Goal: Information Seeking & Learning: Learn about a topic

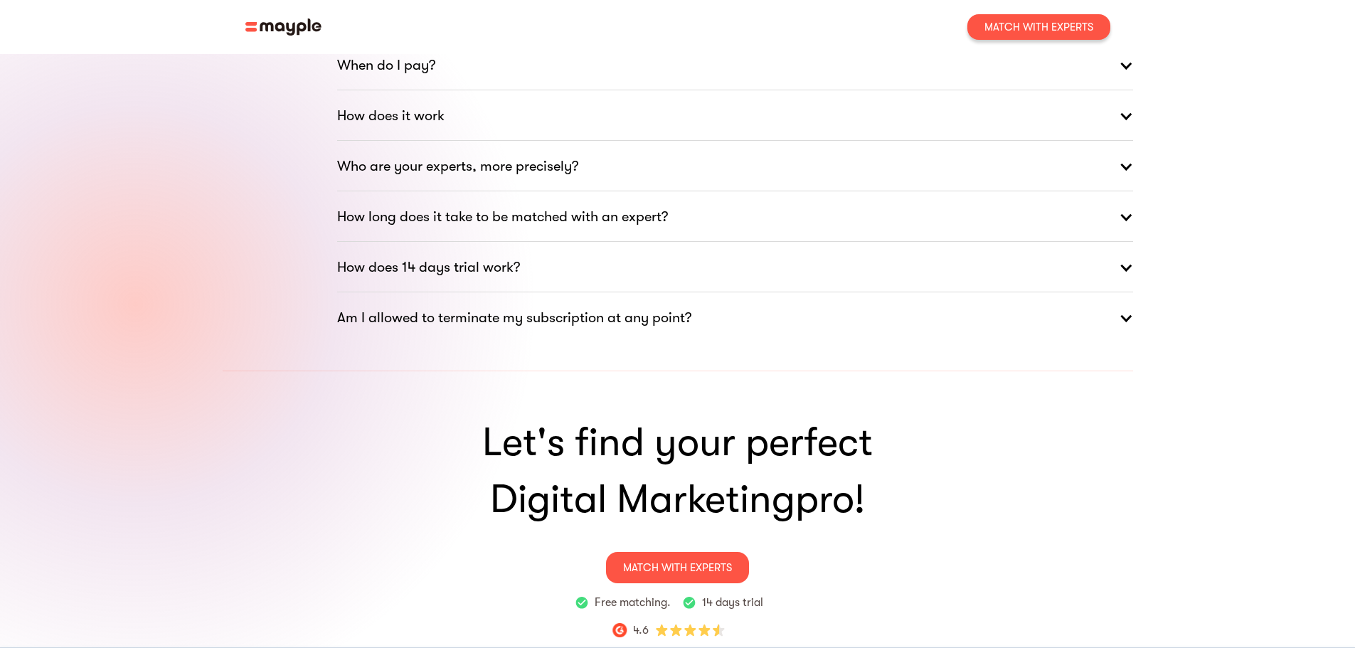
scroll to position [2307, 0]
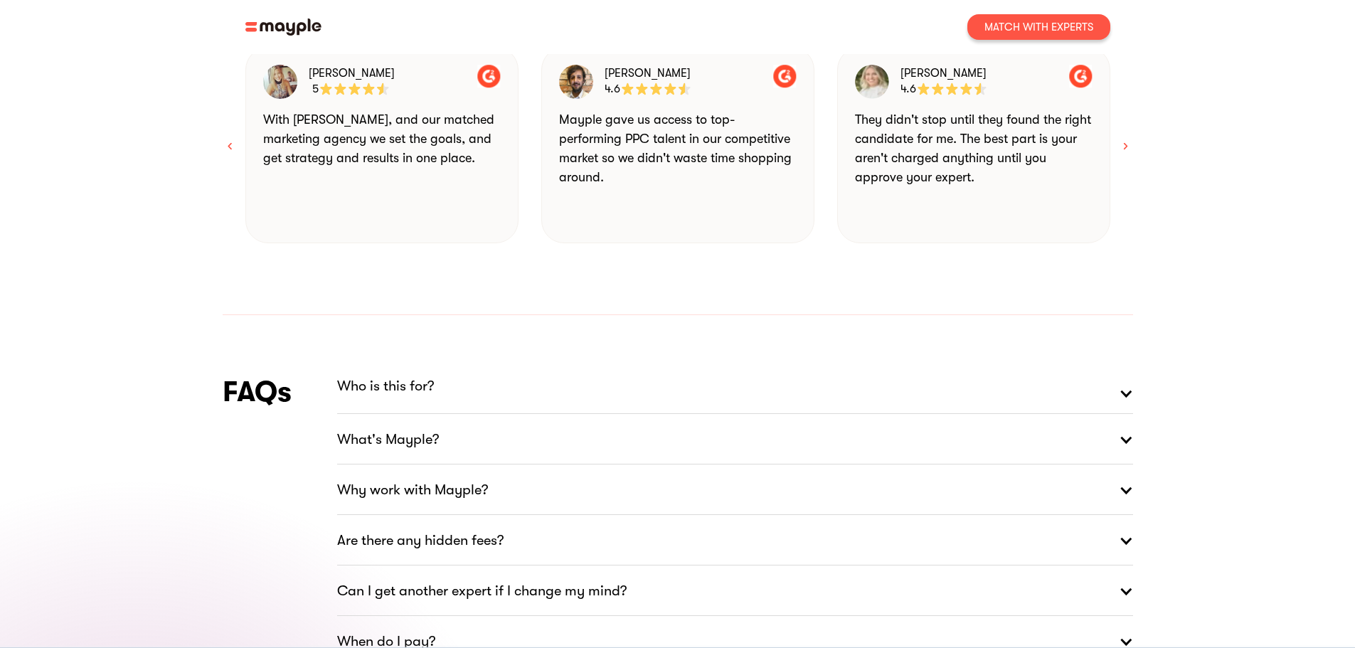
scroll to position [1778, 0]
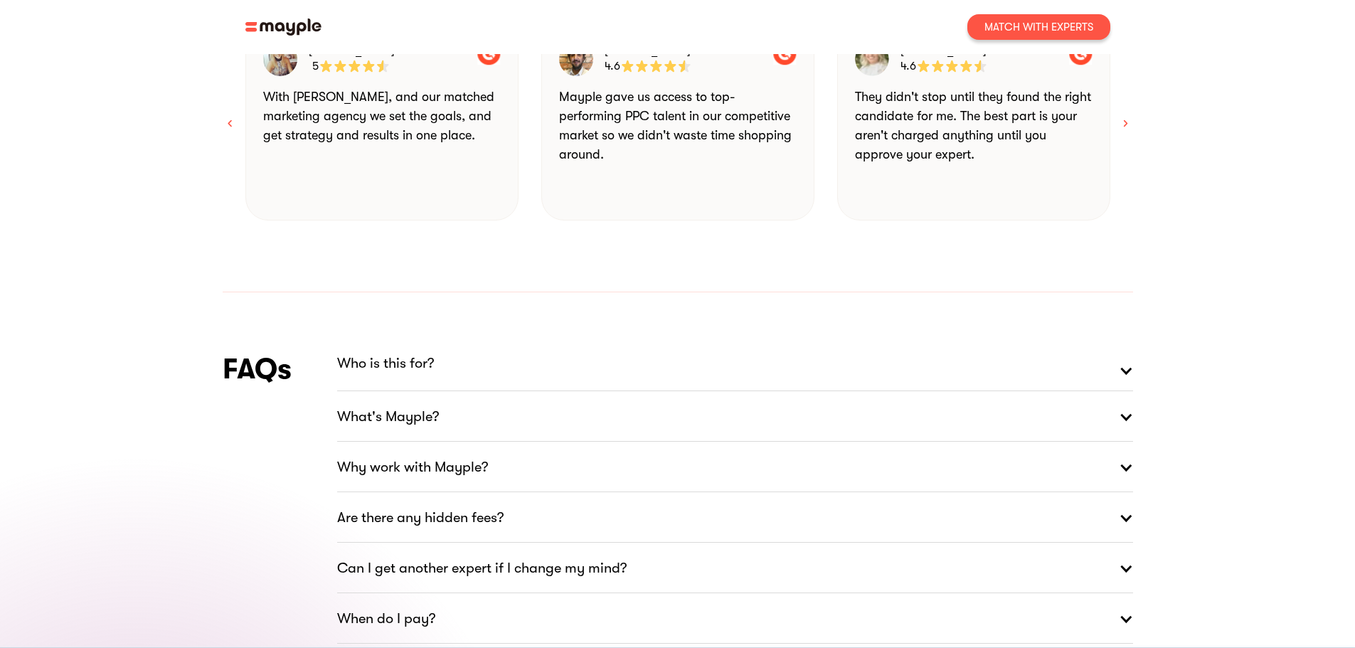
click at [1129, 349] on div at bounding box center [1126, 370] width 14 height 43
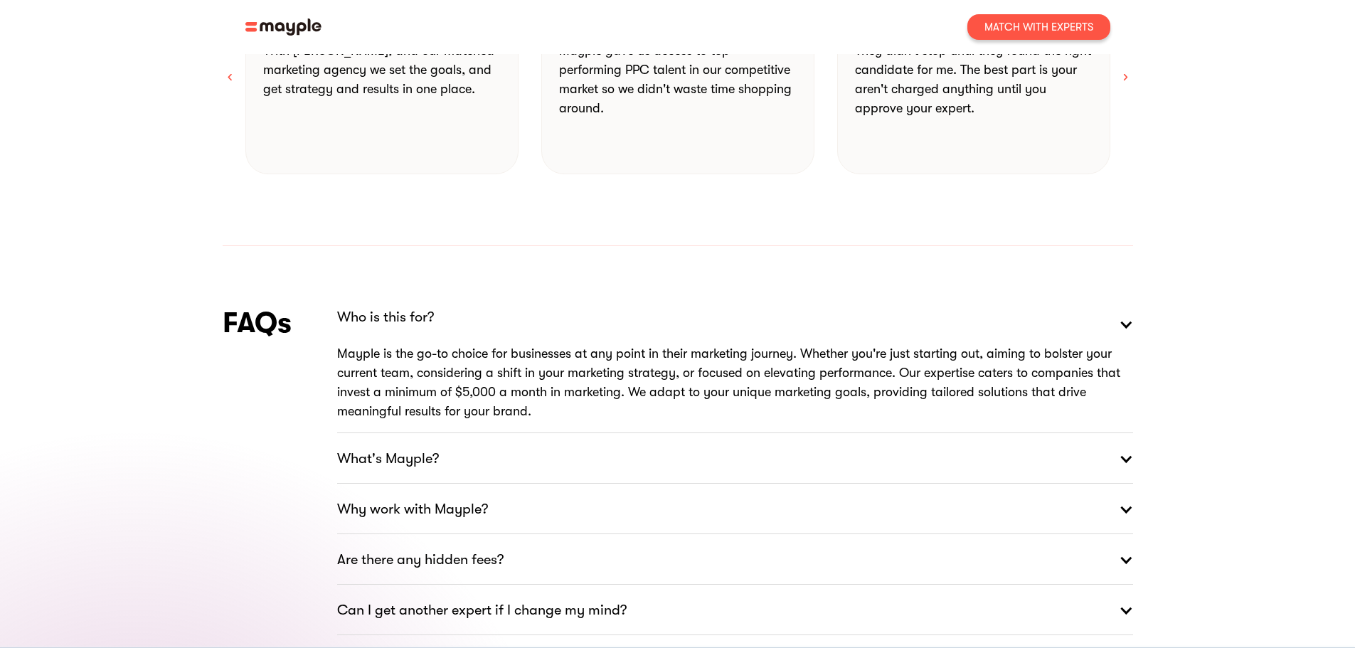
scroll to position [1849, 0]
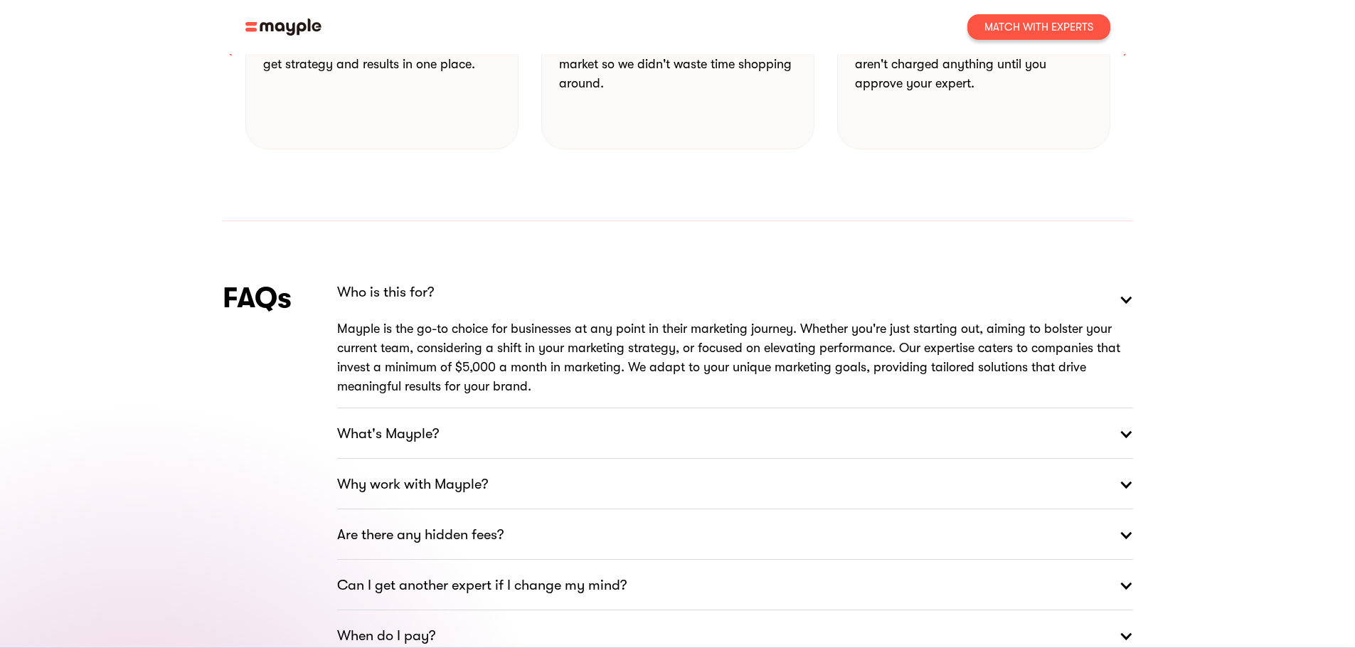
click at [1123, 463] on div at bounding box center [1126, 484] width 14 height 43
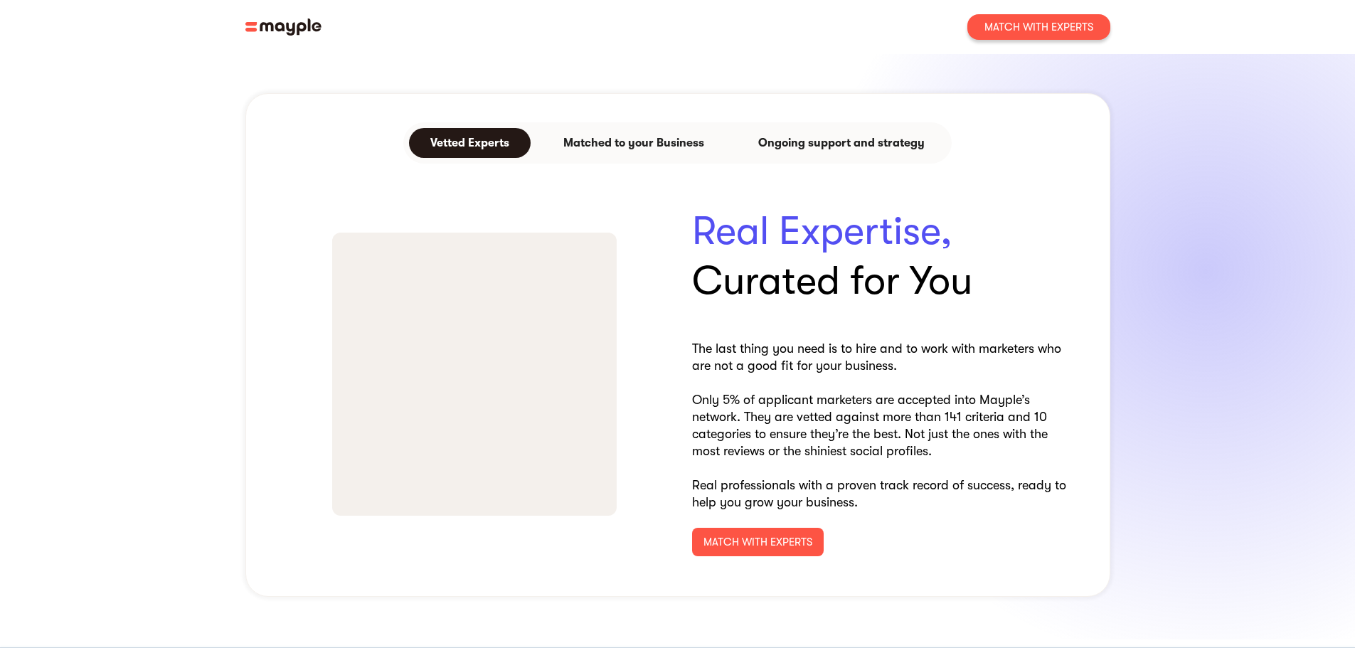
scroll to position [330, 0]
